Goal: Task Accomplishment & Management: Complete application form

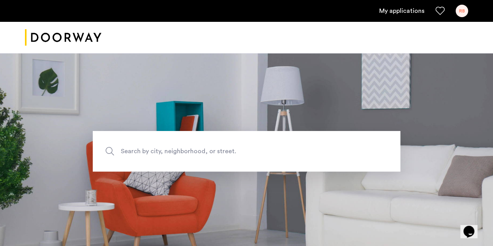
scroll to position [116, 0]
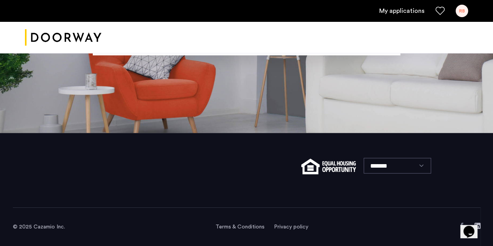
click at [402, 15] on link "My applications" at bounding box center [401, 10] width 45 height 9
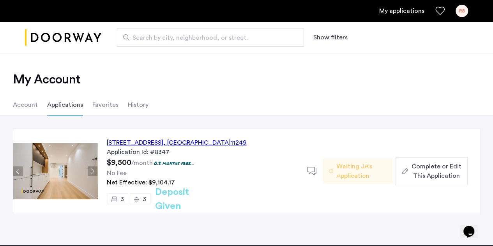
scroll to position [32, 0]
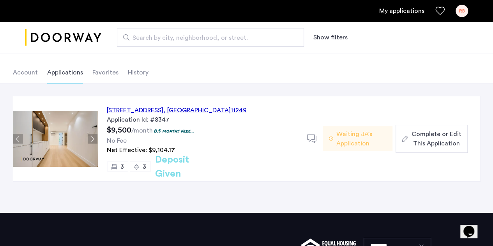
click at [360, 138] on span "Waiting JA's Application" at bounding box center [361, 138] width 50 height 19
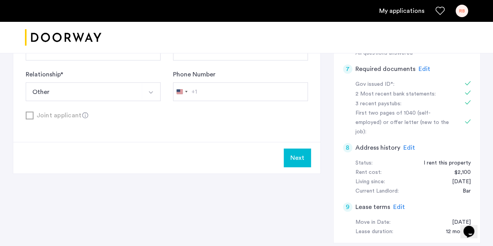
scroll to position [331, 0]
click at [408, 144] on span "Edit" at bounding box center [409, 147] width 12 height 6
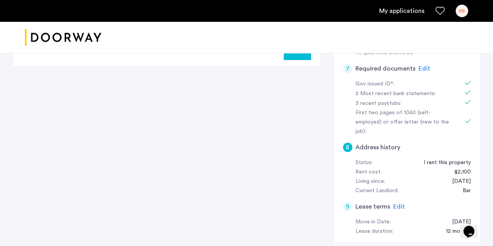
scroll to position [143, 0]
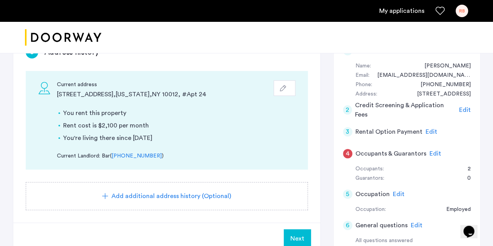
click at [291, 77] on div "Current address 70 Kenmare St , New York , NY 10012 , # Apt 24 You rent this pr…" at bounding box center [167, 120] width 282 height 99
click at [286, 82] on button "button" at bounding box center [285, 88] width 22 height 16
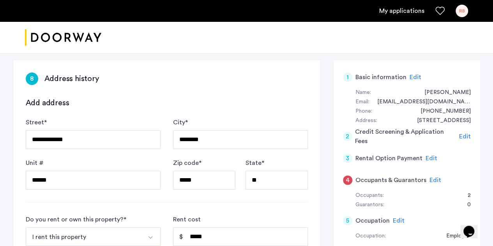
scroll to position [176, 0]
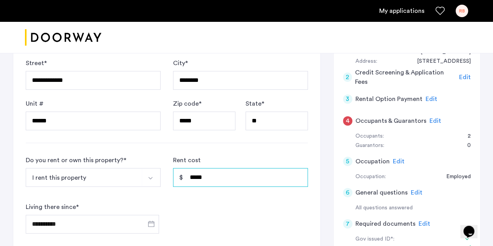
drag, startPoint x: 218, startPoint y: 173, endPoint x: 134, endPoint y: 159, distance: 85.0
click at [134, 159] on div "**********" at bounding box center [167, 194] width 282 height 78
type input "*****"
click at [228, 216] on div "**********" at bounding box center [167, 194] width 282 height 78
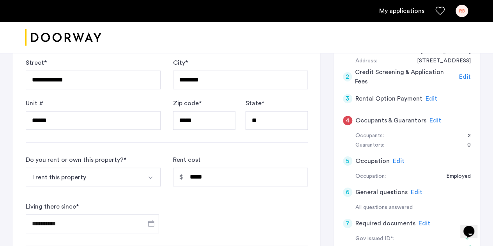
scroll to position [177, 0]
click at [346, 119] on div "4" at bounding box center [347, 119] width 9 height 9
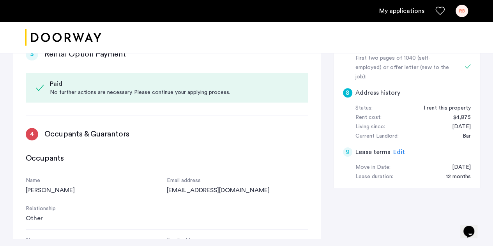
scroll to position [0, 0]
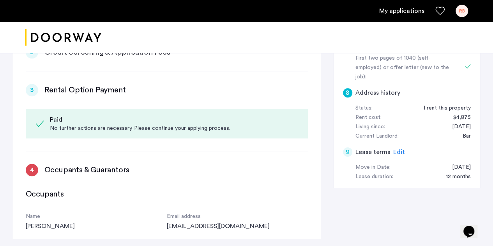
click at [78, 90] on h3 "Rental Option Payment" at bounding box center [84, 90] width 81 height 11
click at [246, 132] on div "Paid No further actions are necessary. Please continue your applying process." at bounding box center [167, 124] width 282 height 30
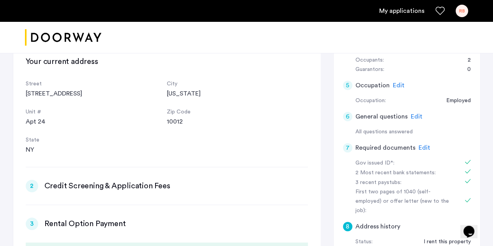
scroll to position [427, 0]
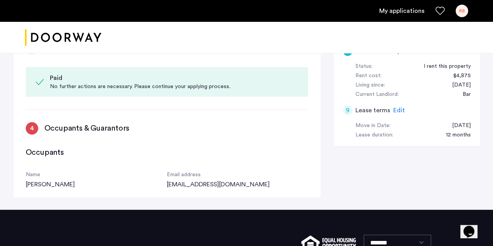
click at [86, 124] on h3 "Occupants & Guarantors" at bounding box center [86, 128] width 85 height 11
click at [37, 127] on div "4" at bounding box center [32, 128] width 12 height 12
click at [32, 127] on div "4" at bounding box center [32, 128] width 12 height 12
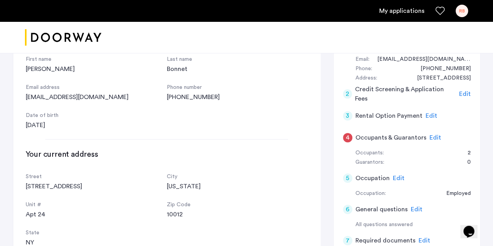
scroll to position [159, 0]
click at [389, 142] on div "4 Occupants & Guarantors Edit" at bounding box center [407, 138] width 128 height 22
click at [432, 138] on span "Edit" at bounding box center [435, 137] width 12 height 6
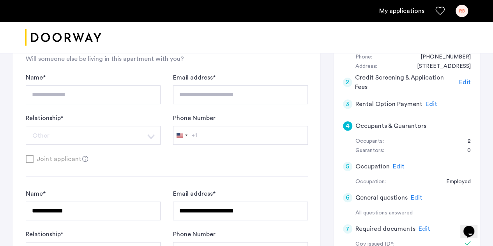
scroll to position [173, 0]
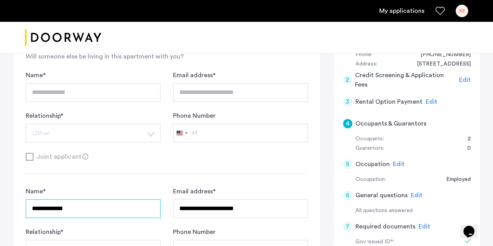
drag, startPoint x: 0, startPoint y: 202, endPoint x: 0, endPoint y: 195, distance: 7.4
click at [0, 195] on div "**********" at bounding box center [246, 146] width 493 height 533
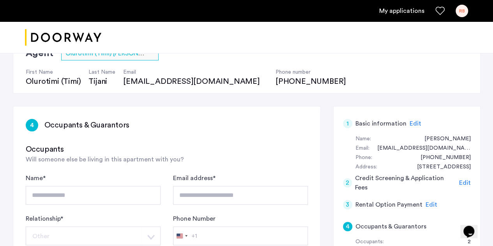
scroll to position [69, 0]
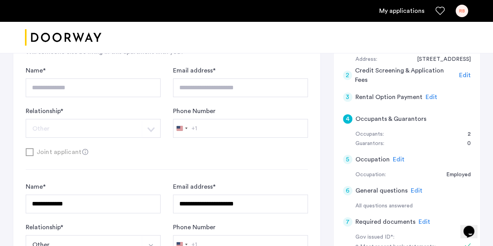
scroll to position [214, 0]
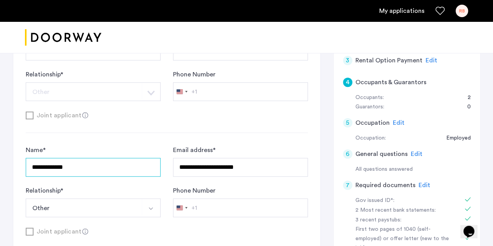
click at [92, 166] on input "**********" at bounding box center [93, 167] width 135 height 19
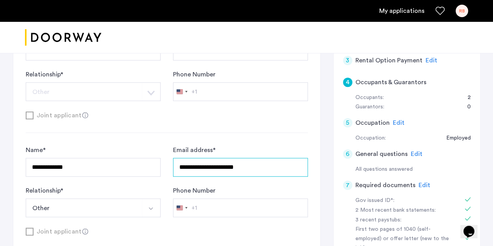
drag, startPoint x: 106, startPoint y: 169, endPoint x: 90, endPoint y: 172, distance: 16.2
click at [90, 172] on div "**********" at bounding box center [167, 181] width 282 height 72
click at [318, 198] on div "**********" at bounding box center [166, 110] width 307 height 296
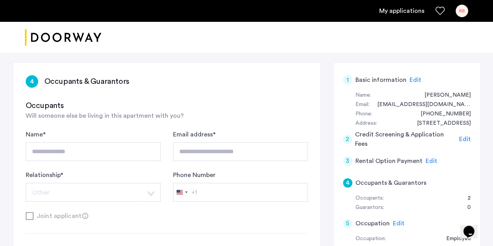
scroll to position [113, 0]
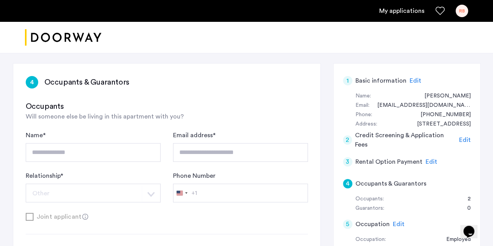
click at [464, 137] on span "Edit" at bounding box center [465, 140] width 12 height 6
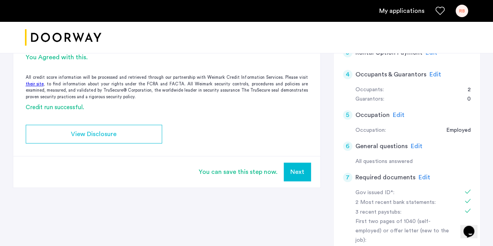
scroll to position [225, 0]
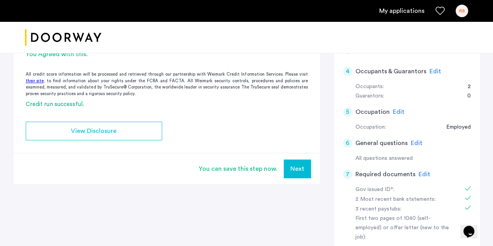
click at [302, 173] on button "Next" at bounding box center [297, 168] width 27 height 19
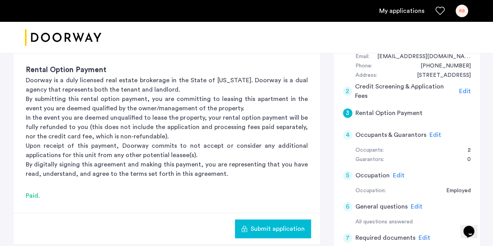
scroll to position [190, 0]
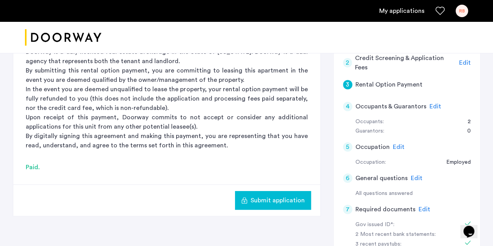
click at [278, 196] on span "Submit application" at bounding box center [278, 200] width 54 height 9
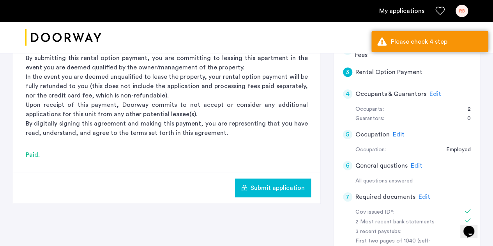
scroll to position [203, 0]
click at [348, 69] on div "3" at bounding box center [347, 71] width 9 height 9
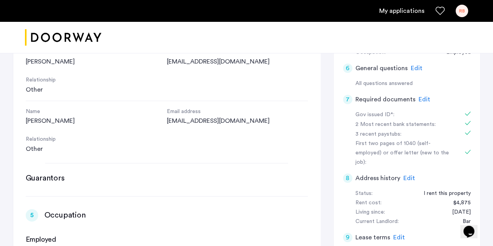
scroll to position [35, 0]
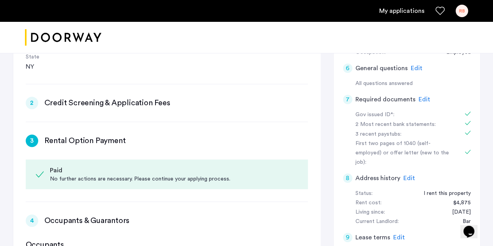
click at [154, 175] on div "No further actions are necessary. Please continue your applying process." at bounding box center [174, 179] width 248 height 8
click at [50, 170] on div "Paid" at bounding box center [174, 170] width 248 height 9
click at [30, 142] on div "3" at bounding box center [32, 140] width 12 height 12
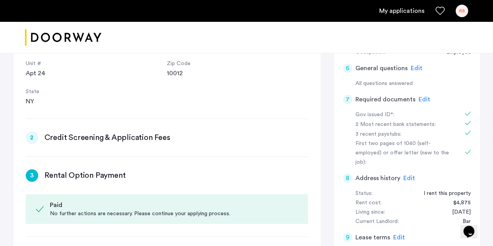
click at [91, 136] on h3 "Credit Screening & Application Fees" at bounding box center [107, 137] width 126 height 11
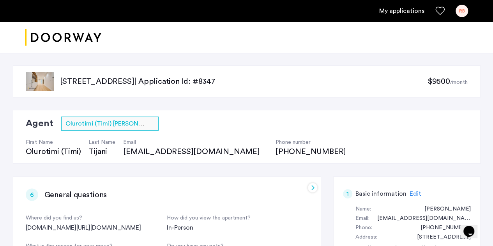
click at [268, 78] on p "143 North 9th Street, Unit 3L, Brooklyn, NY 11249 | Application Id: #8347" at bounding box center [243, 81] width 367 height 11
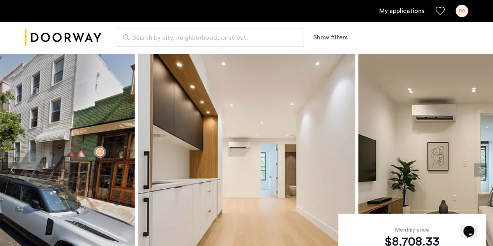
click at [392, 7] on link "My applications" at bounding box center [401, 10] width 45 height 9
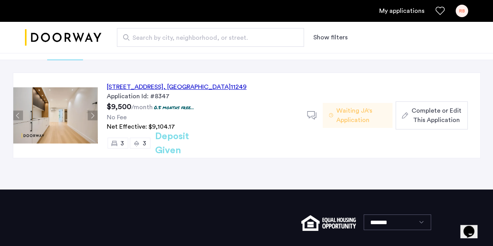
scroll to position [56, 0]
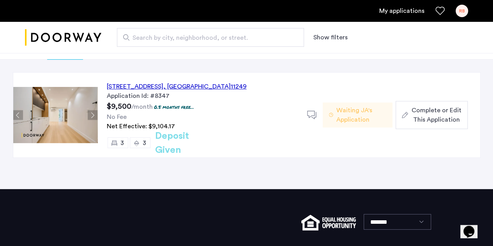
click at [348, 124] on span "Waiting JA's Application" at bounding box center [361, 115] width 50 height 19
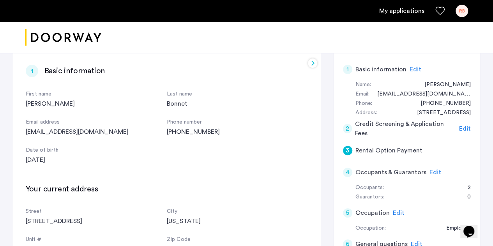
scroll to position [97, 0]
click at [403, 148] on h5 "Rental Option Payment" at bounding box center [388, 150] width 67 height 9
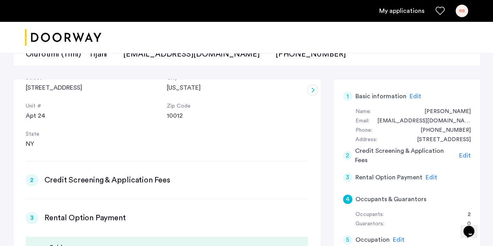
scroll to position [226, 0]
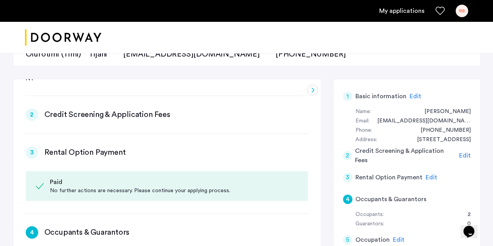
click at [97, 114] on h3 "Credit Screening & Application Fees" at bounding box center [107, 114] width 126 height 11
click at [64, 154] on h3 "Rental Option Payment" at bounding box center [84, 152] width 81 height 11
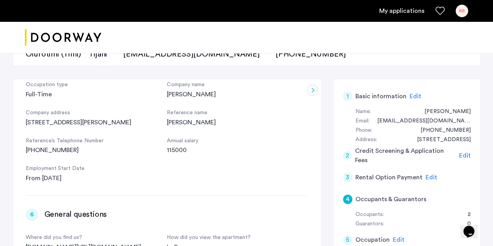
scroll to position [612, 0]
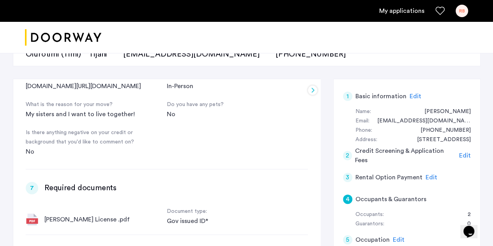
click at [429, 177] on span "Edit" at bounding box center [431, 177] width 12 height 6
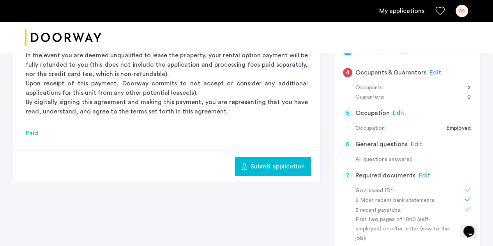
scroll to position [224, 0]
click at [35, 131] on div "Paid." at bounding box center [167, 132] width 282 height 9
click at [270, 164] on span "Submit application" at bounding box center [278, 165] width 54 height 9
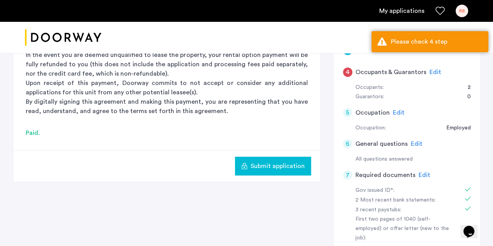
click at [348, 72] on div "4" at bounding box center [347, 71] width 9 height 9
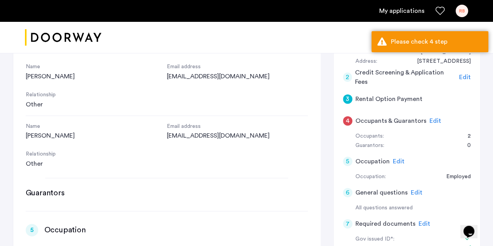
scroll to position [0, 1]
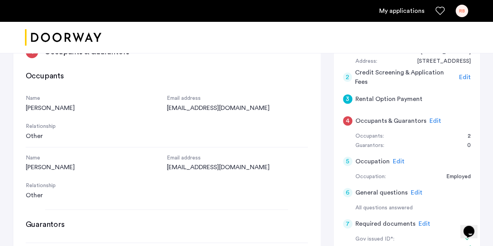
click at [65, 104] on div "Kaitlyn Bonnet" at bounding box center [96, 107] width 141 height 9
click at [429, 120] on span "Edit" at bounding box center [435, 121] width 12 height 6
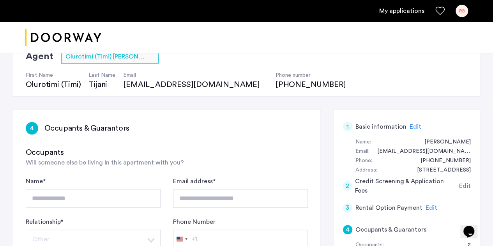
scroll to position [212, 0]
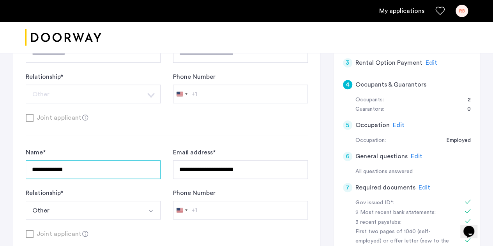
drag, startPoint x: 78, startPoint y: 171, endPoint x: 0, endPoint y: 162, distance: 78.4
click at [0, 162] on div "**********" at bounding box center [246, 107] width 493 height 533
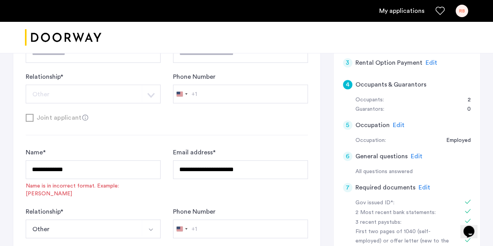
click at [163, 170] on div "**********" at bounding box center [167, 193] width 282 height 90
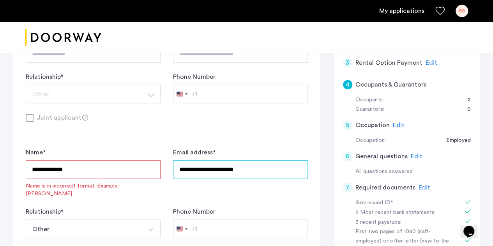
click at [235, 171] on input "**********" at bounding box center [240, 169] width 135 height 19
click at [90, 173] on input "**********" at bounding box center [93, 169] width 135 height 19
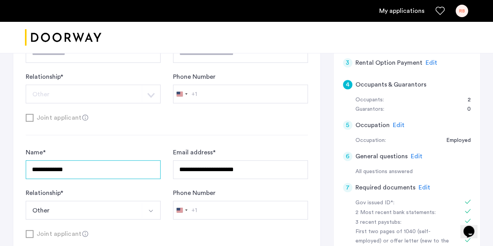
click at [87, 169] on input "**********" at bounding box center [93, 169] width 135 height 19
type input "**********"
click at [304, 182] on div "**********" at bounding box center [167, 184] width 282 height 72
click at [321, 113] on div "**********" at bounding box center [247, 169] width 468 height 410
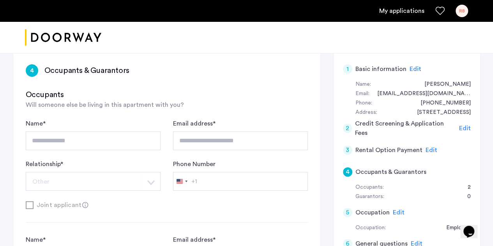
scroll to position [219, 0]
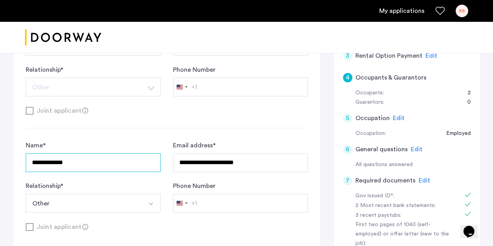
click at [60, 164] on input "**********" at bounding box center [93, 162] width 135 height 19
click at [323, 165] on div "**********" at bounding box center [247, 162] width 468 height 410
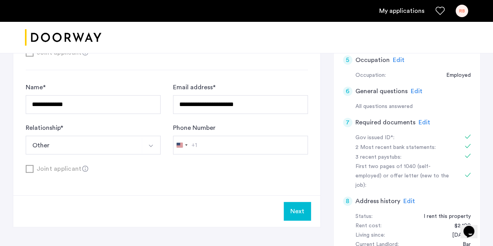
scroll to position [279, 0]
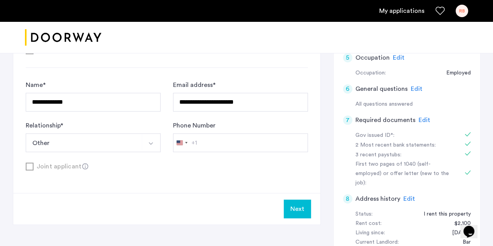
click at [408, 196] on span "Edit" at bounding box center [409, 199] width 12 height 6
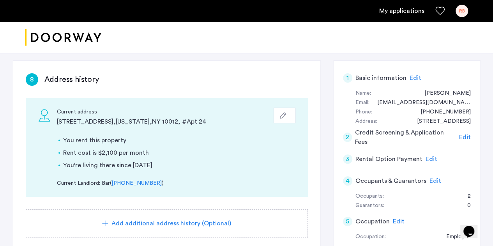
scroll to position [115, 0]
click at [275, 111] on button "button" at bounding box center [285, 116] width 22 height 16
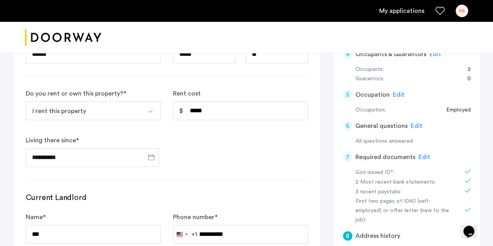
scroll to position [243, 0]
drag, startPoint x: 211, startPoint y: 110, endPoint x: 160, endPoint y: 106, distance: 51.2
click at [160, 106] on div "**********" at bounding box center [167, 127] width 282 height 78
type input "*****"
click at [271, 178] on form "**********" at bounding box center [167, 133] width 282 height 325
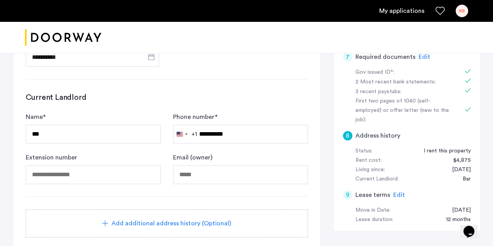
scroll to position [445, 0]
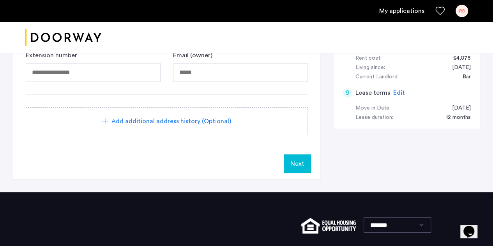
click at [291, 162] on span "Next" at bounding box center [297, 163] width 14 height 9
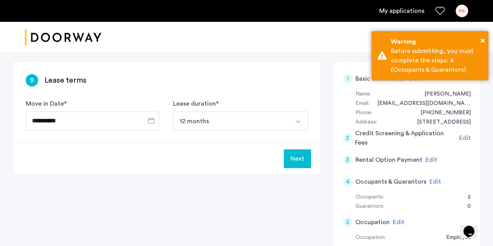
scroll to position [115, 0]
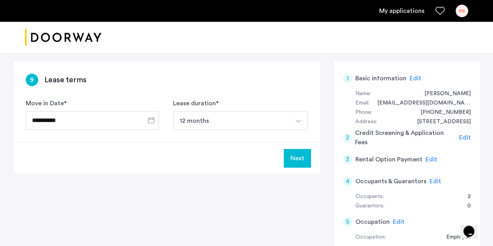
click at [298, 160] on button "Next" at bounding box center [297, 158] width 27 height 19
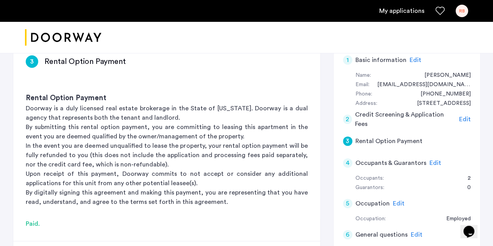
scroll to position [190, 0]
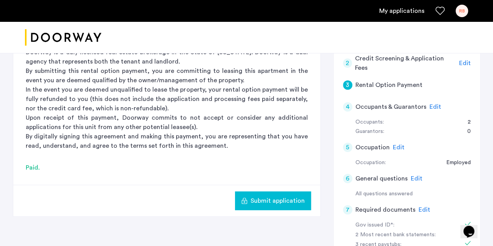
click at [346, 107] on div "4" at bounding box center [347, 106] width 9 height 9
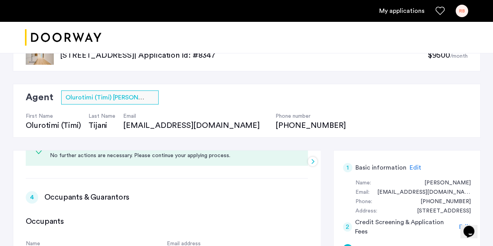
scroll to position [14, 0]
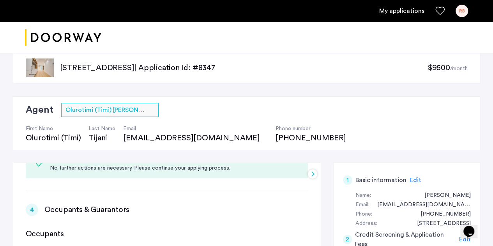
click at [387, 14] on link "My applications" at bounding box center [401, 10] width 45 height 9
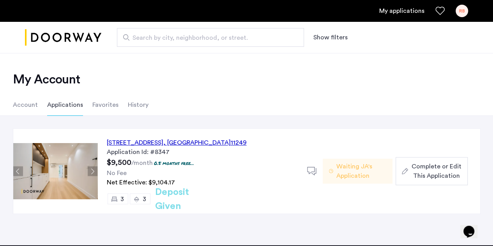
click at [359, 175] on span "Waiting JA's Application" at bounding box center [361, 171] width 50 height 19
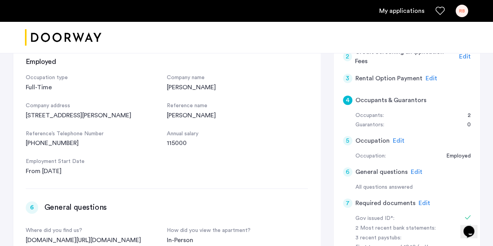
scroll to position [189, 0]
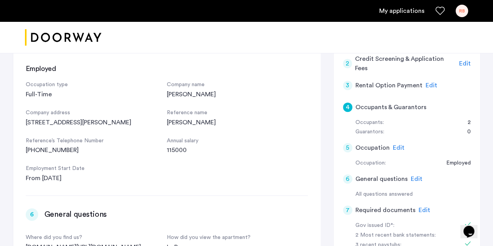
click at [432, 85] on span "Edit" at bounding box center [431, 85] width 12 height 6
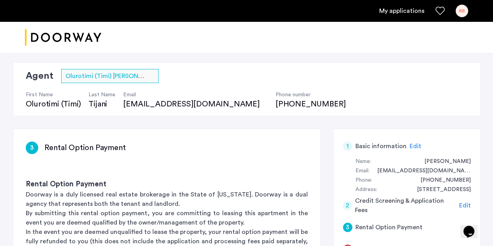
scroll to position [94, 0]
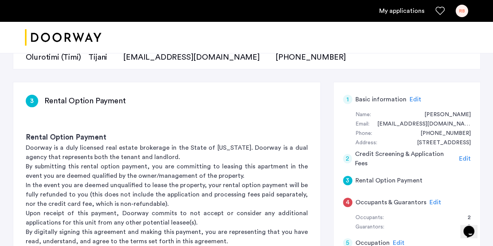
click at [464, 13] on div "RB" at bounding box center [461, 11] width 12 height 12
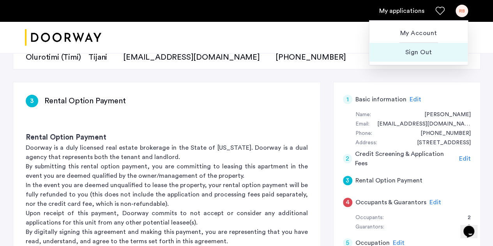
click at [423, 51] on span "Sign Out" at bounding box center [419, 52] width 86 height 9
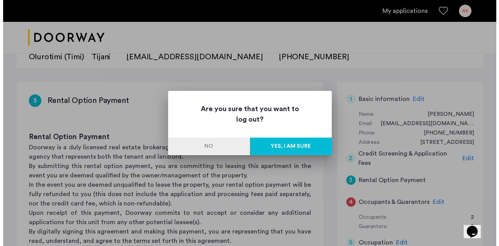
scroll to position [0, 0]
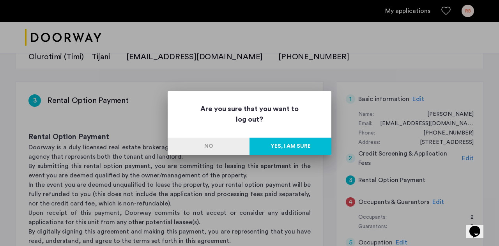
click at [298, 138] on button "Yes, I am sure" at bounding box center [290, 147] width 82 height 18
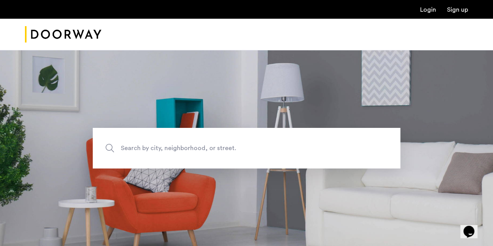
click at [427, 12] on link "Login" at bounding box center [428, 10] width 16 height 6
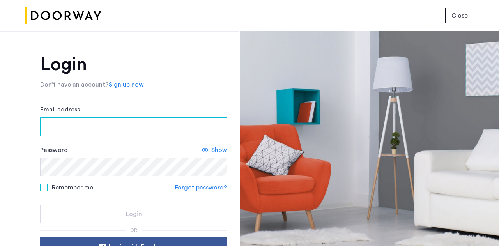
click at [60, 129] on input "Email address" at bounding box center [133, 126] width 187 height 19
type input "**********"
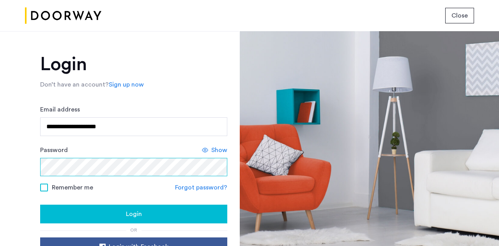
click at [40, 205] on button "Login" at bounding box center [133, 214] width 187 height 19
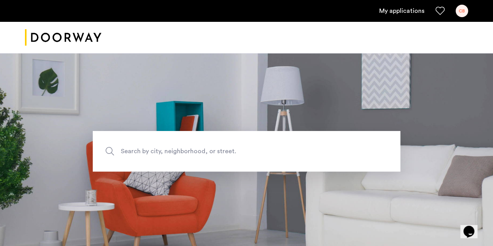
click at [466, 15] on div "CB" at bounding box center [461, 11] width 12 height 12
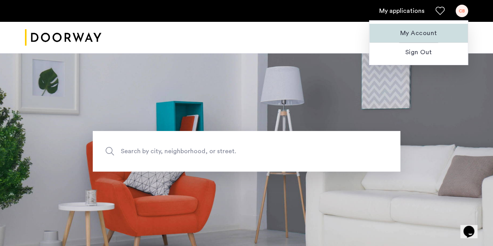
click at [423, 30] on span "My Account" at bounding box center [419, 32] width 86 height 9
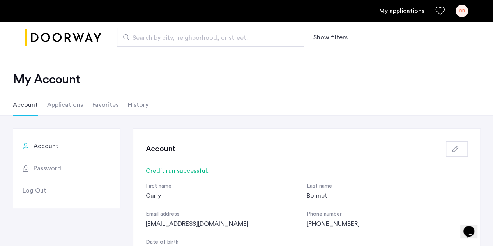
click at [59, 106] on li "Applications" at bounding box center [65, 105] width 36 height 22
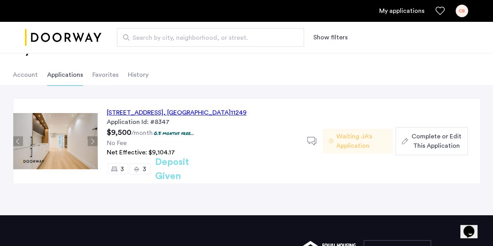
scroll to position [30, 0]
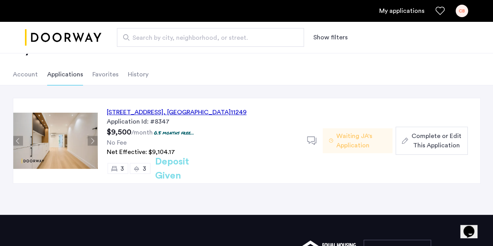
click at [334, 147] on div "Waiting JA's Application" at bounding box center [358, 140] width 70 height 25
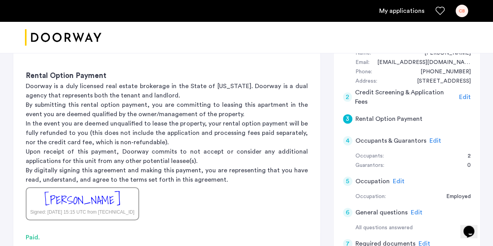
scroll to position [238, 0]
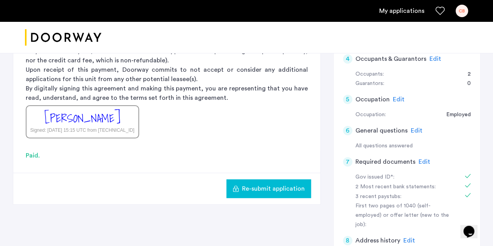
click at [349, 59] on div "4" at bounding box center [347, 58] width 9 height 9
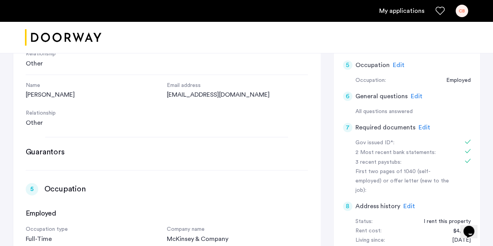
scroll to position [274, 0]
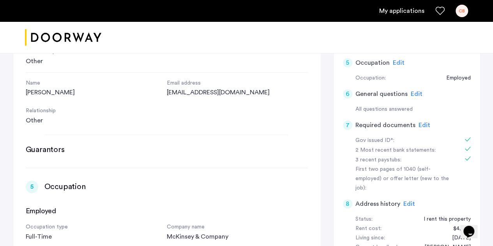
click at [395, 60] on span "Edit" at bounding box center [399, 63] width 12 height 6
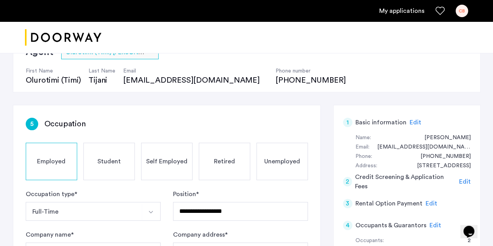
scroll to position [72, 0]
click at [430, 224] on span "Edit" at bounding box center [435, 225] width 12 height 6
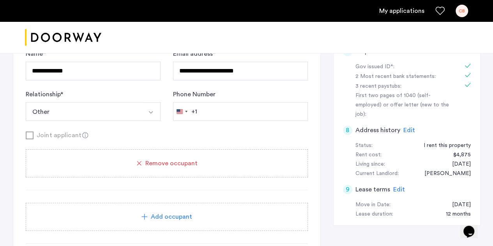
scroll to position [350, 0]
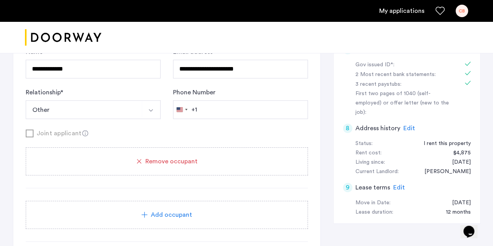
click at [178, 212] on span "Add occupant" at bounding box center [171, 214] width 41 height 9
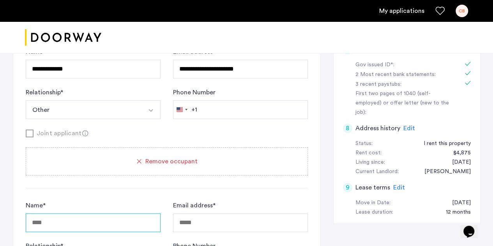
click at [116, 213] on input "Name *" at bounding box center [93, 222] width 135 height 19
type input "**********"
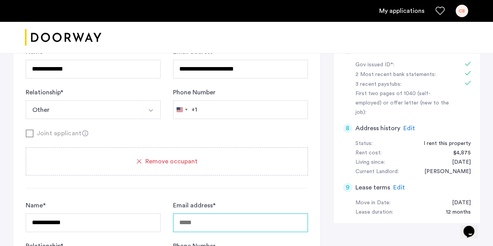
click at [188, 225] on input "Email address *" at bounding box center [240, 222] width 135 height 19
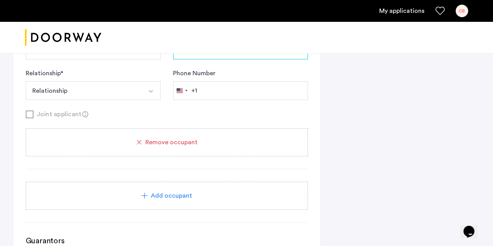
scroll to position [0, 0]
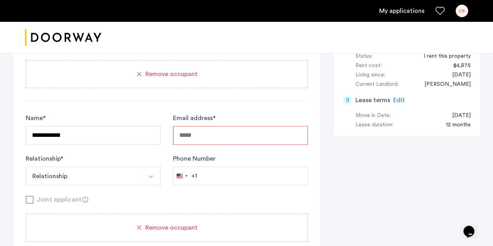
click at [82, 196] on icon at bounding box center [85, 199] width 6 height 6
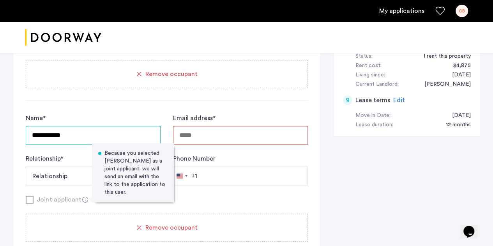
drag, startPoint x: 85, startPoint y: 135, endPoint x: 0, endPoint y: 132, distance: 84.6
click at [0, 132] on div "**********" at bounding box center [246, 46] width 493 height 860
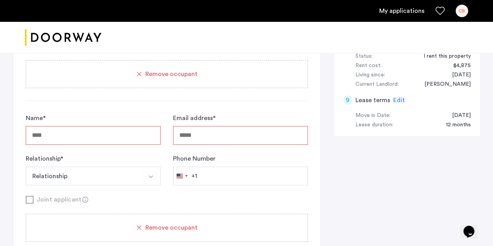
click at [325, 165] on div "**********" at bounding box center [247, 107] width 468 height 736
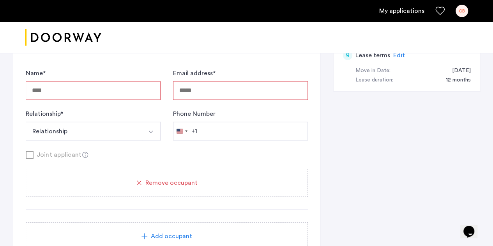
scroll to position [483, 0]
click at [55, 92] on input "Name *" at bounding box center [93, 89] width 135 height 19
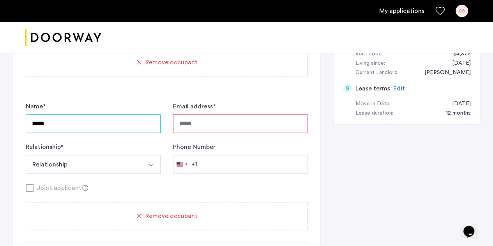
scroll to position [440, 0]
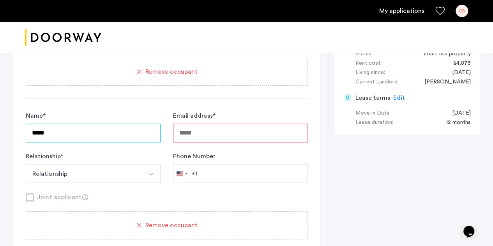
drag, startPoint x: 66, startPoint y: 132, endPoint x: 0, endPoint y: 127, distance: 66.4
click at [0, 127] on div "**********" at bounding box center [246, 43] width 493 height 860
type input "*****"
click at [199, 131] on input "Email address *" at bounding box center [240, 133] width 135 height 19
type input "*"
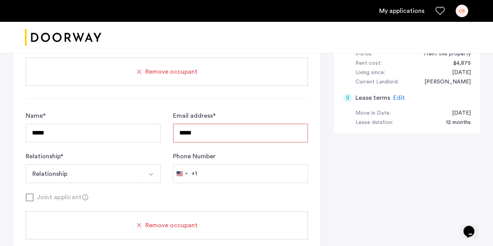
type input "******"
click at [321, 178] on div "**********" at bounding box center [247, 105] width 468 height 736
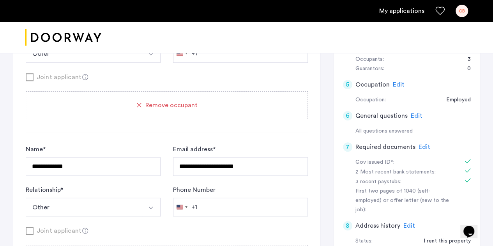
scroll to position [0, 0]
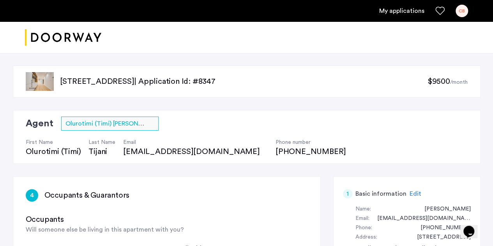
click at [468, 11] on div "My applications CB" at bounding box center [246, 11] width 493 height 22
click at [463, 11] on div "CB" at bounding box center [461, 11] width 12 height 12
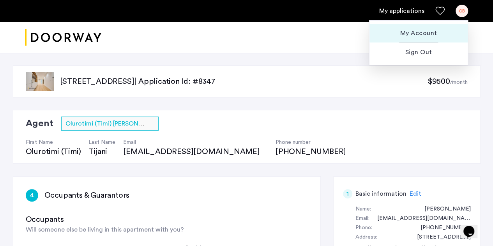
click at [412, 33] on span "My Account" at bounding box center [419, 32] width 86 height 9
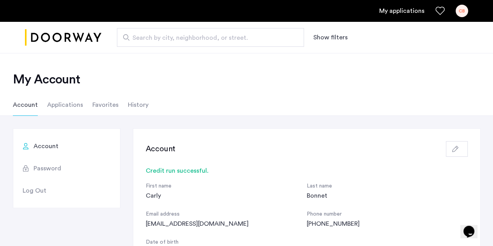
click at [396, 9] on link "My applications" at bounding box center [401, 10] width 45 height 9
